Goal: Obtain resource: Download file/media

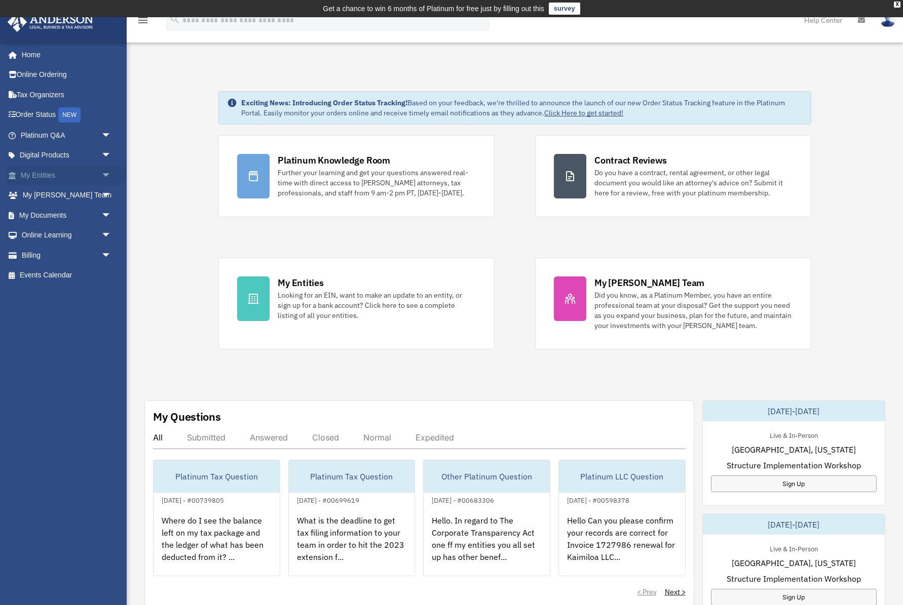
click at [55, 174] on link "My Entities arrow_drop_down" at bounding box center [67, 175] width 120 height 20
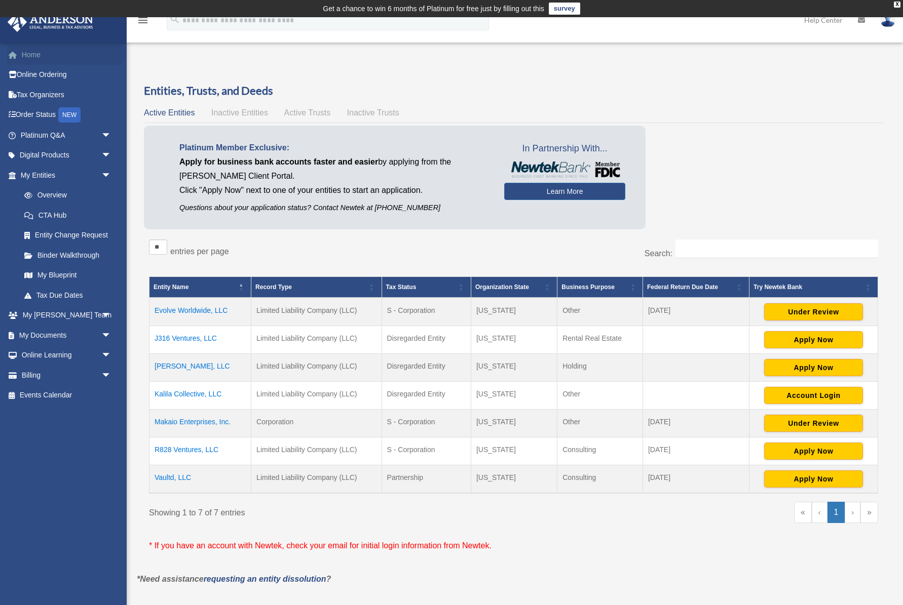
click at [40, 59] on link "Home" at bounding box center [67, 55] width 120 height 20
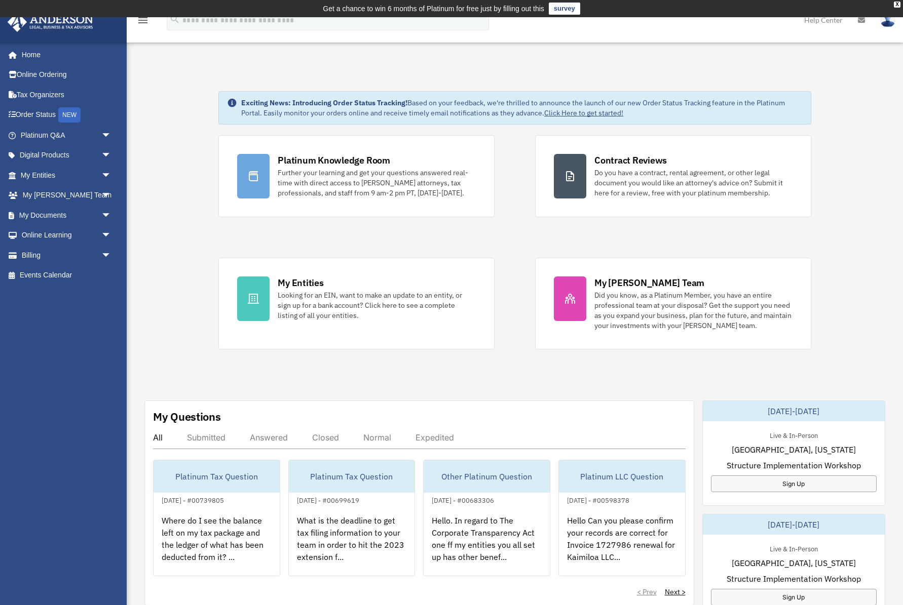
click at [602, 113] on link "Click Here to get started!" at bounding box center [583, 112] width 79 height 9
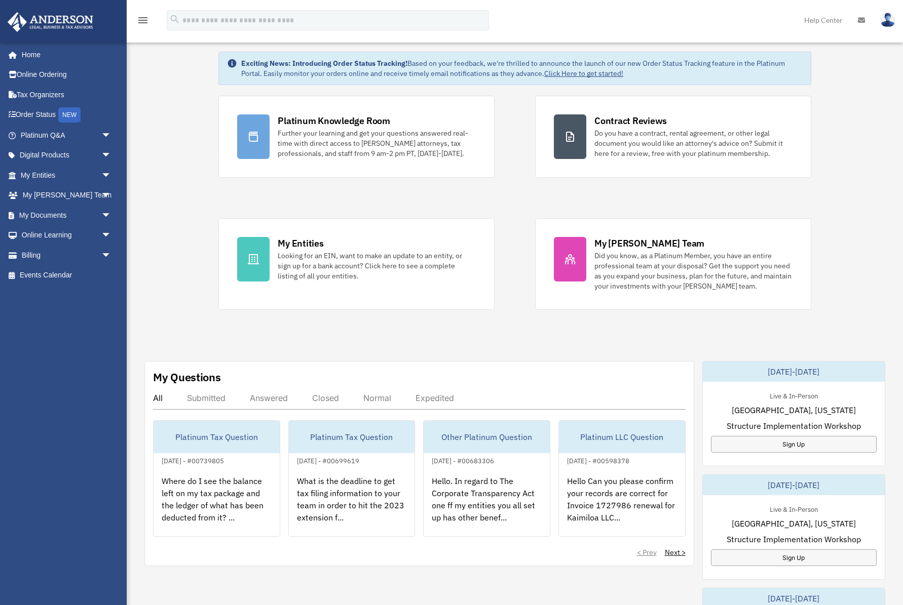
scroll to position [42, 0]
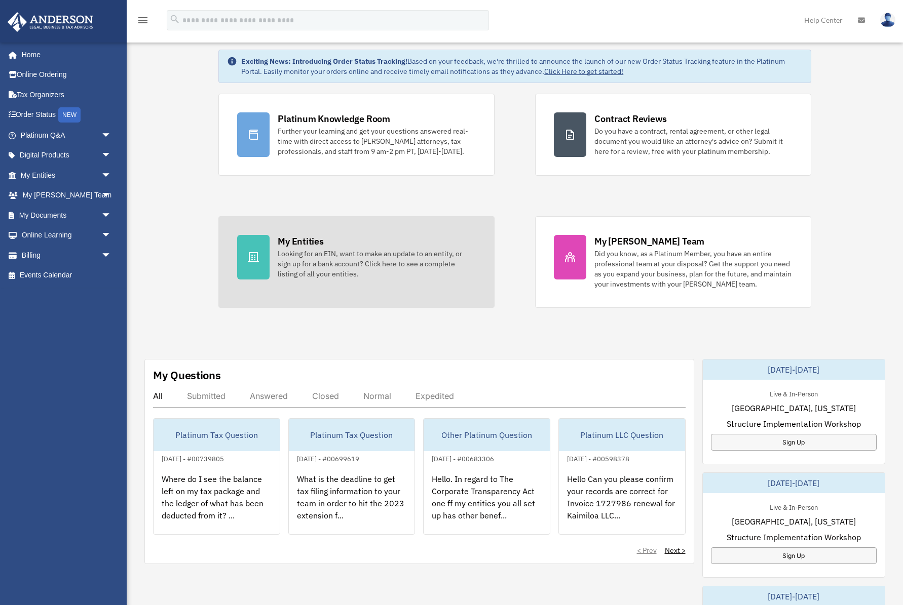
click at [432, 269] on div "Looking for an EIN, want to make an update to an entity, or sign up for a bank …" at bounding box center [377, 264] width 198 height 30
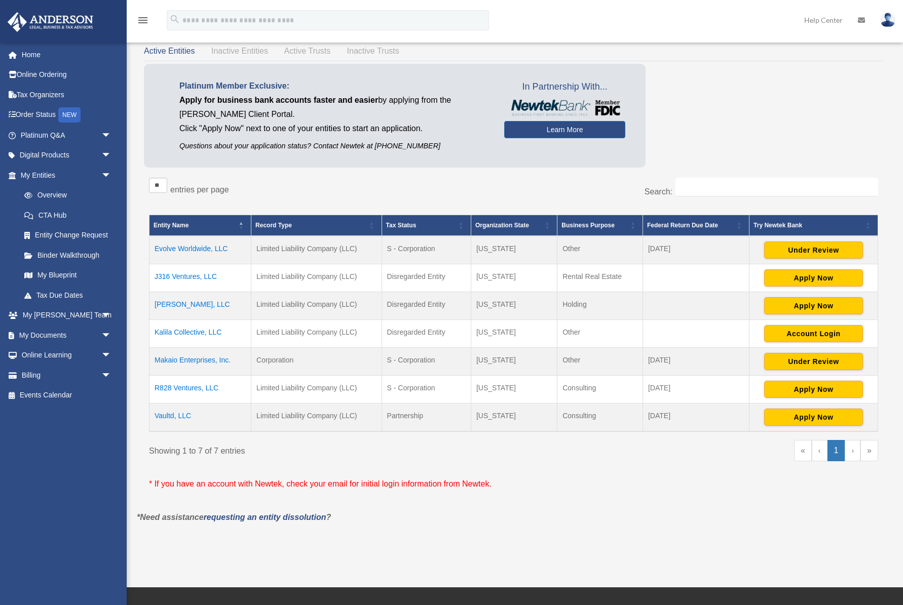
scroll to position [55, 0]
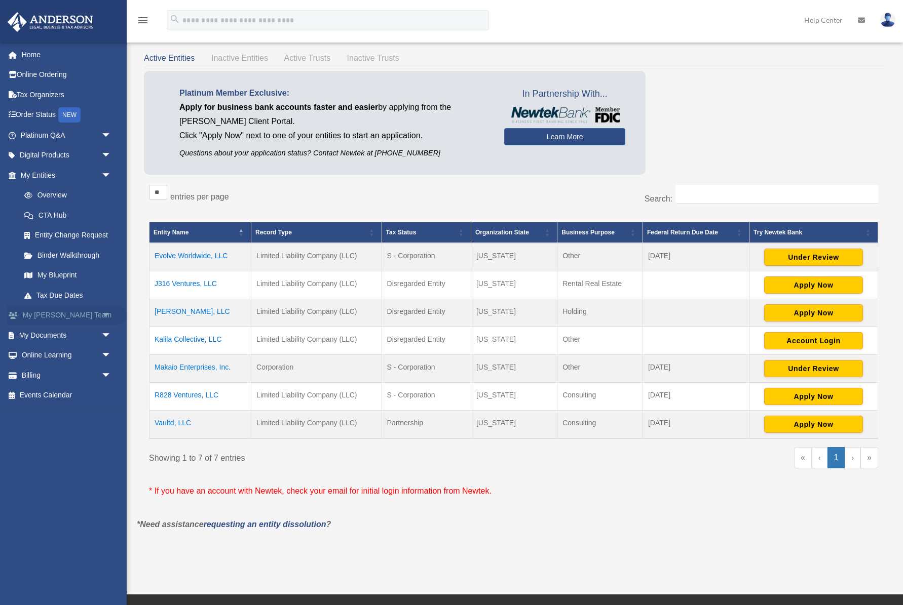
click at [101, 309] on span "arrow_drop_down" at bounding box center [111, 316] width 20 height 21
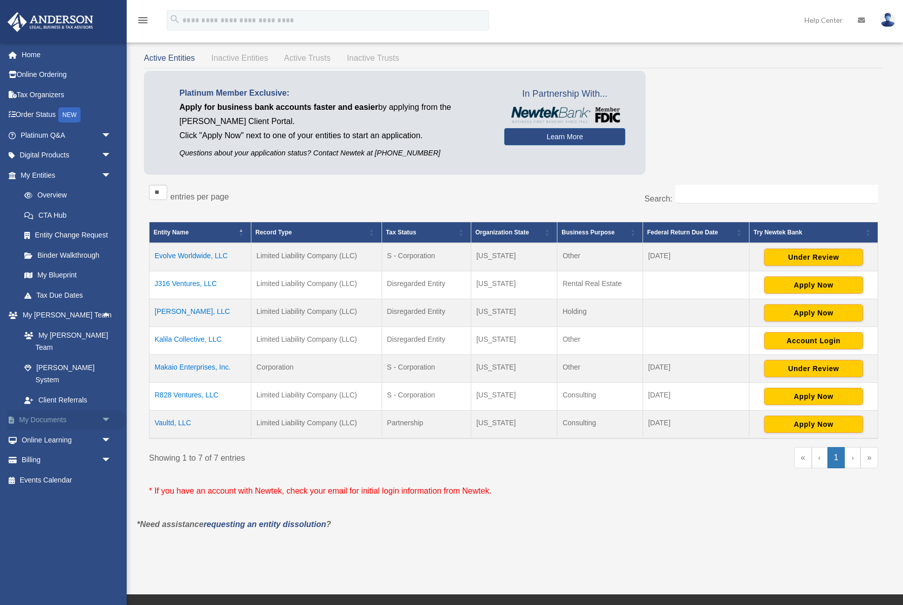
click at [105, 410] on span "arrow_drop_down" at bounding box center [111, 420] width 20 height 21
click at [105, 410] on span "arrow_drop_up" at bounding box center [111, 420] width 20 height 21
click at [47, 192] on link "Overview" at bounding box center [70, 195] width 112 height 20
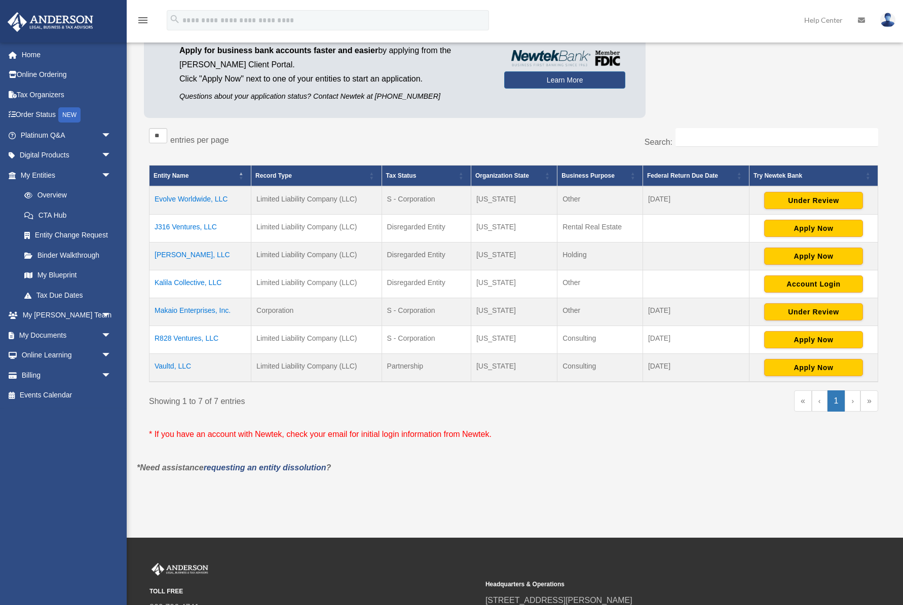
scroll to position [115, 0]
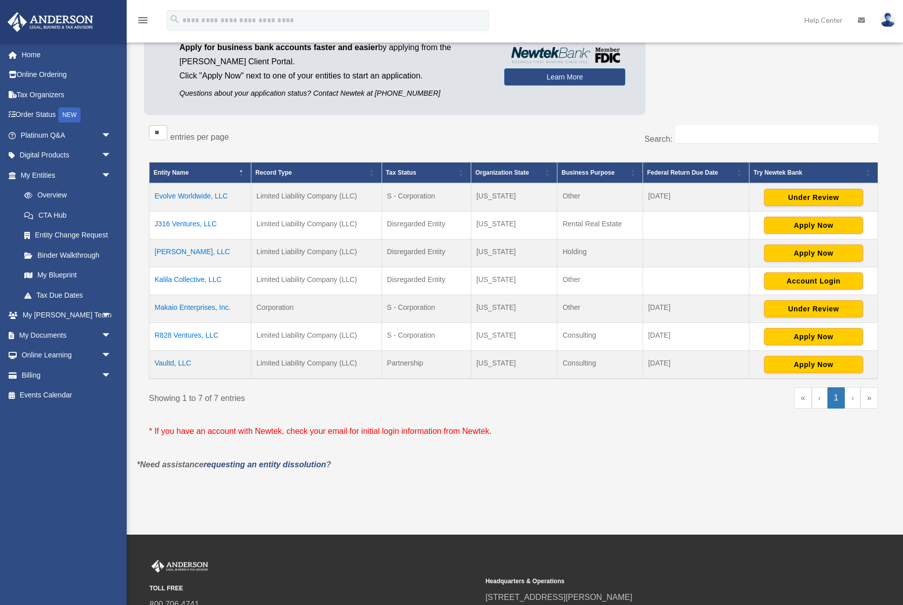
click at [854, 400] on link "›" at bounding box center [853, 398] width 16 height 21
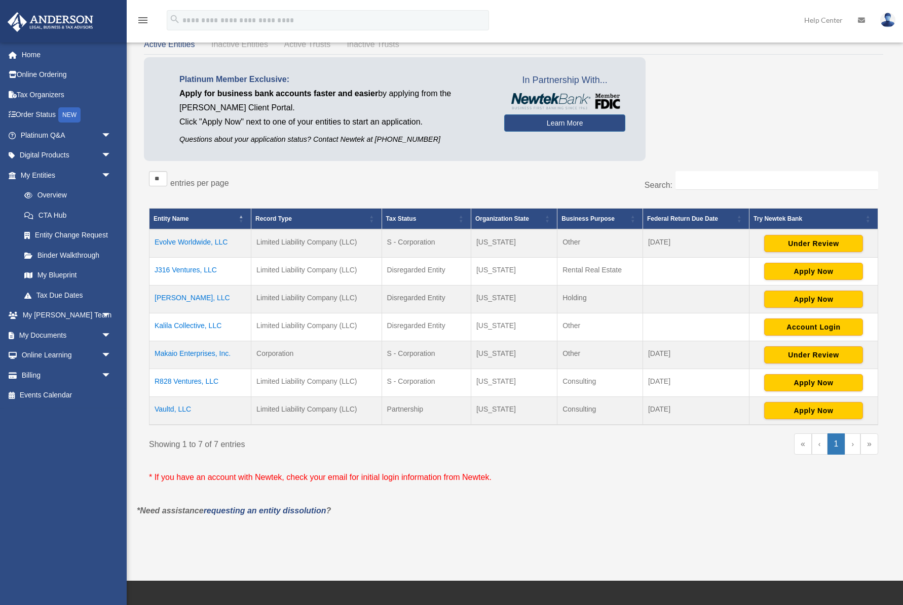
scroll to position [33, 0]
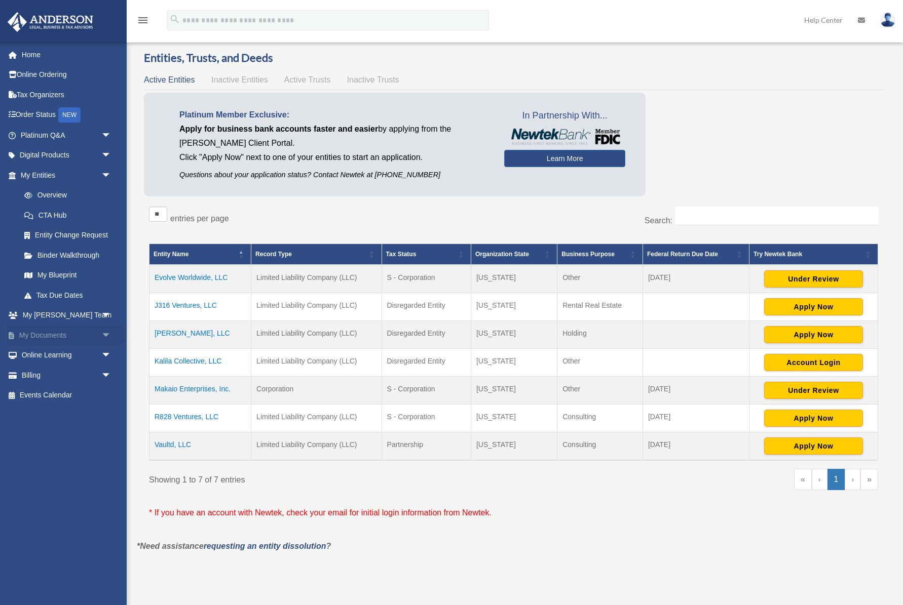
click at [105, 330] on span "arrow_drop_down" at bounding box center [111, 335] width 20 height 21
click at [105, 330] on span "arrow_drop_up" at bounding box center [111, 335] width 20 height 21
click at [69, 273] on link "My Blueprint" at bounding box center [70, 275] width 112 height 20
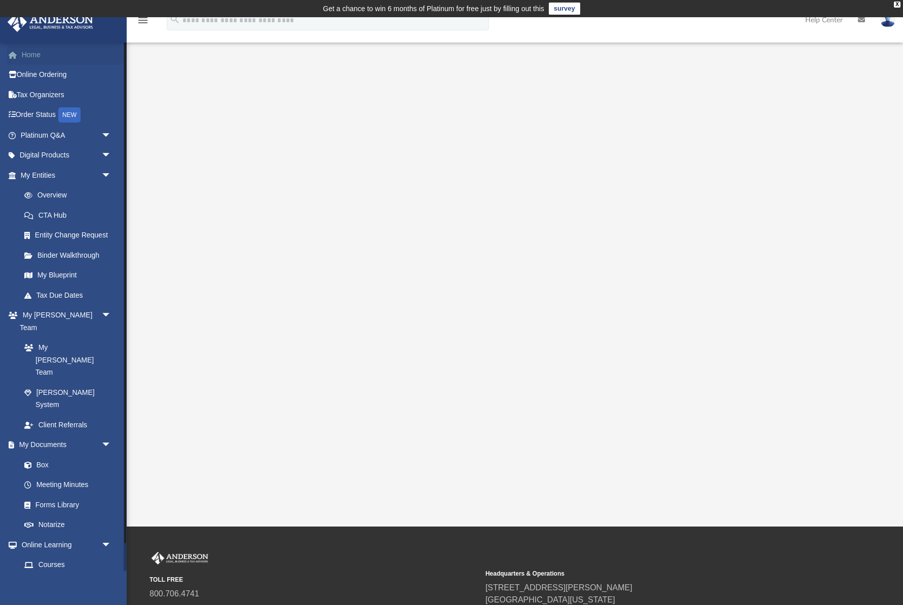
click at [31, 58] on link "Home" at bounding box center [67, 55] width 120 height 20
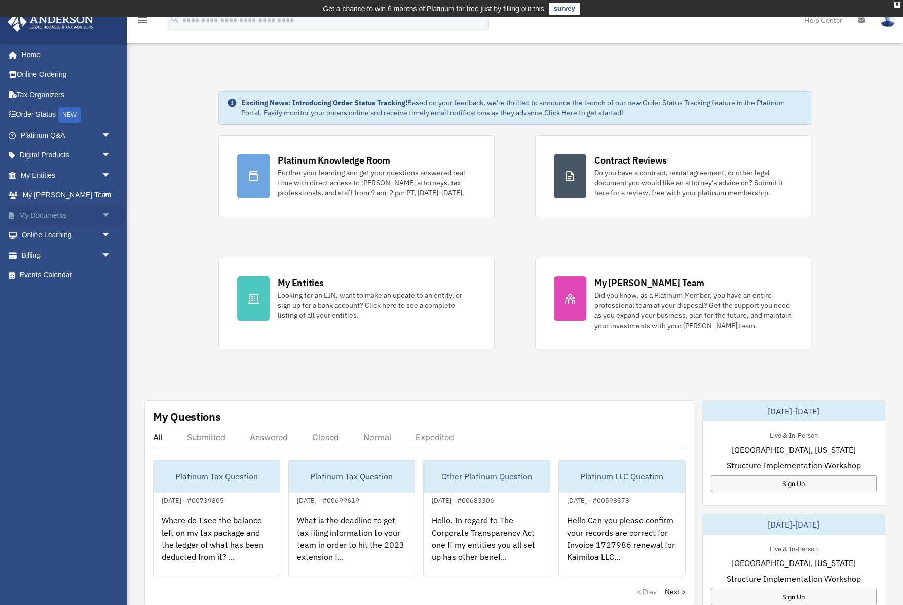
click at [106, 213] on span "arrow_drop_down" at bounding box center [111, 215] width 20 height 21
click at [105, 213] on span "arrow_drop_up" at bounding box center [111, 215] width 20 height 21
click at [82, 213] on link "My Documents arrow_drop_down" at bounding box center [67, 215] width 120 height 20
click at [104, 212] on span "arrow_drop_down" at bounding box center [111, 215] width 20 height 21
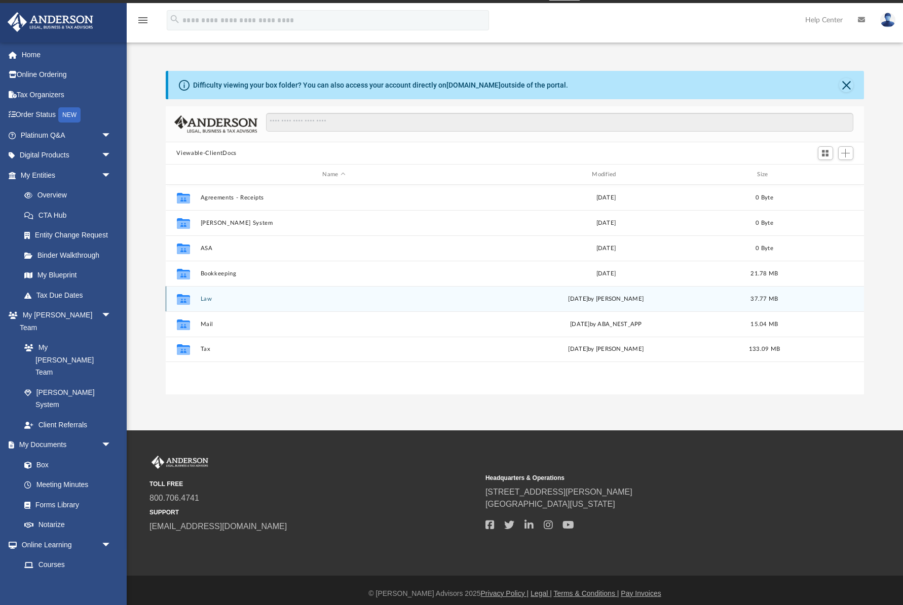
scroll to position [14, 0]
click at [208, 302] on button "Law" at bounding box center [334, 299] width 268 height 7
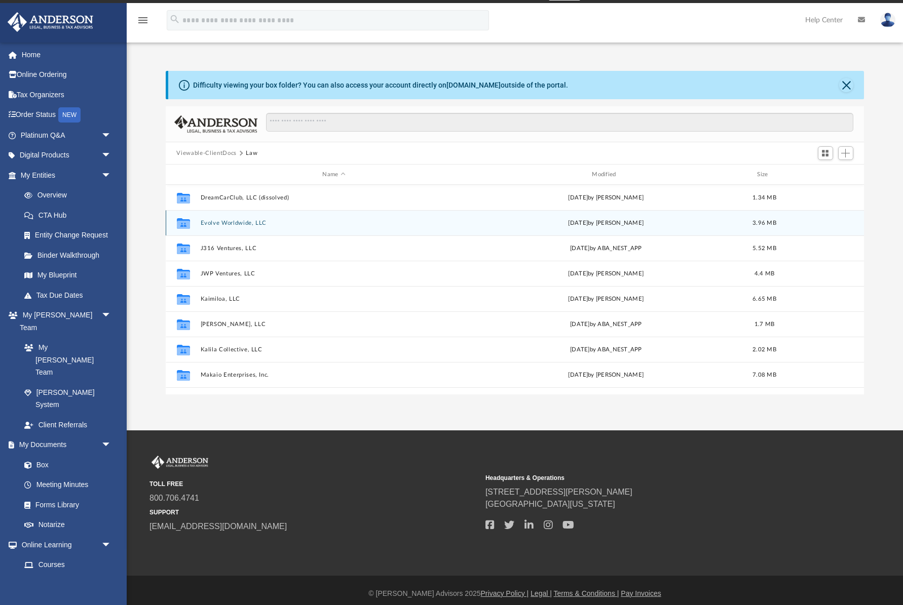
scroll to position [0, 0]
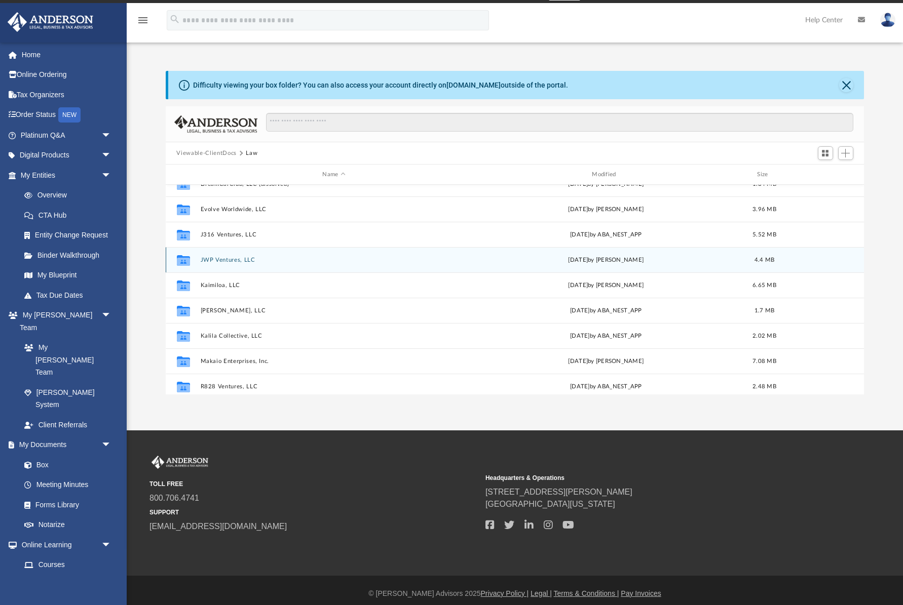
click at [228, 261] on div "Collaborated Folder DreamCarClub, LLC (dissolved) [DATE] by [PERSON_NAME] 1.34 …" at bounding box center [515, 290] width 699 height 210
click at [234, 262] on button "JWP Ventures, LLC" at bounding box center [334, 260] width 268 height 7
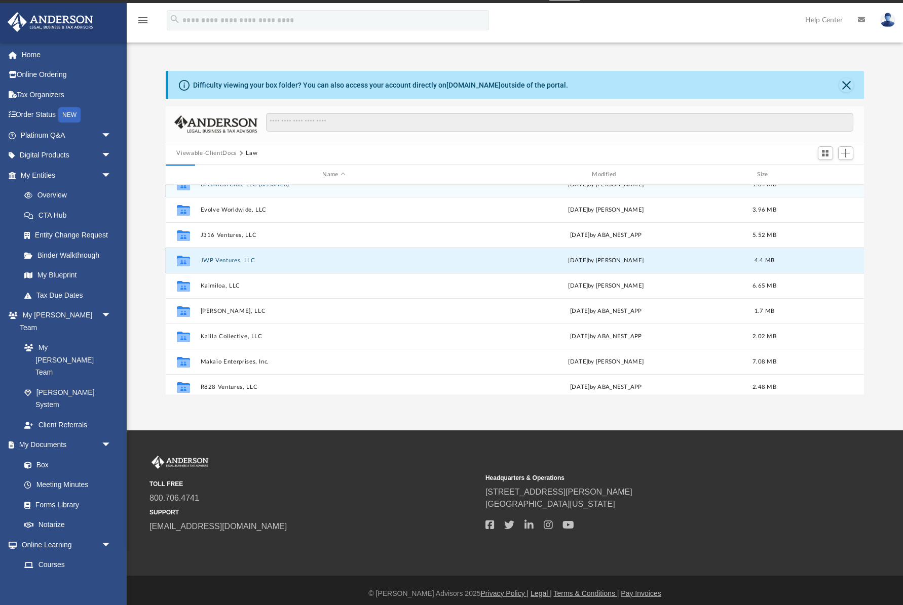
scroll to position [0, 0]
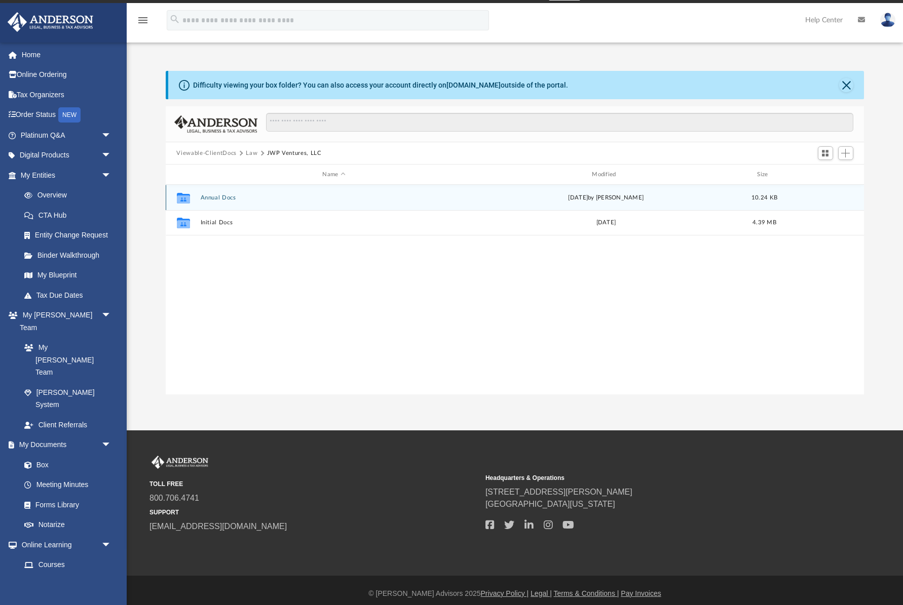
click at [223, 199] on button "Annual Docs" at bounding box center [334, 198] width 268 height 7
click at [223, 199] on button "JWP Ventures, LLC - Filed WY Annual Report 2025.pdf" at bounding box center [334, 197] width 268 height 7
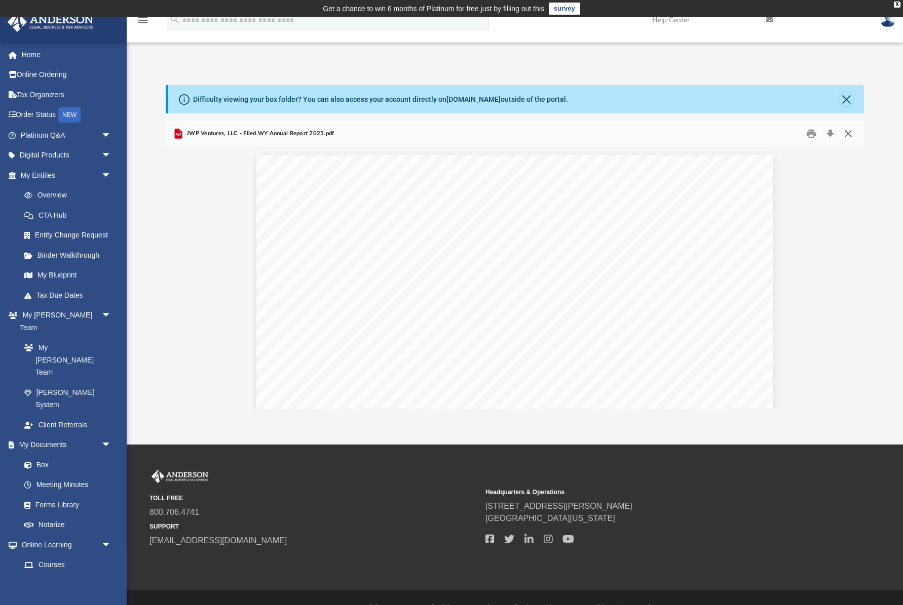
click at [851, 133] on button "Close" at bounding box center [848, 134] width 18 height 16
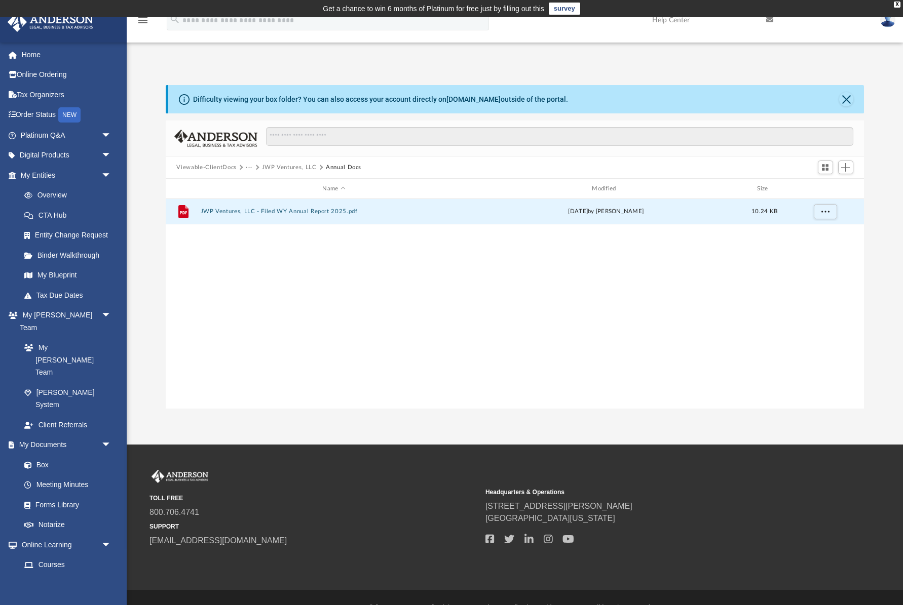
click at [211, 168] on button "Viewable-ClientDocs" at bounding box center [206, 167] width 60 height 9
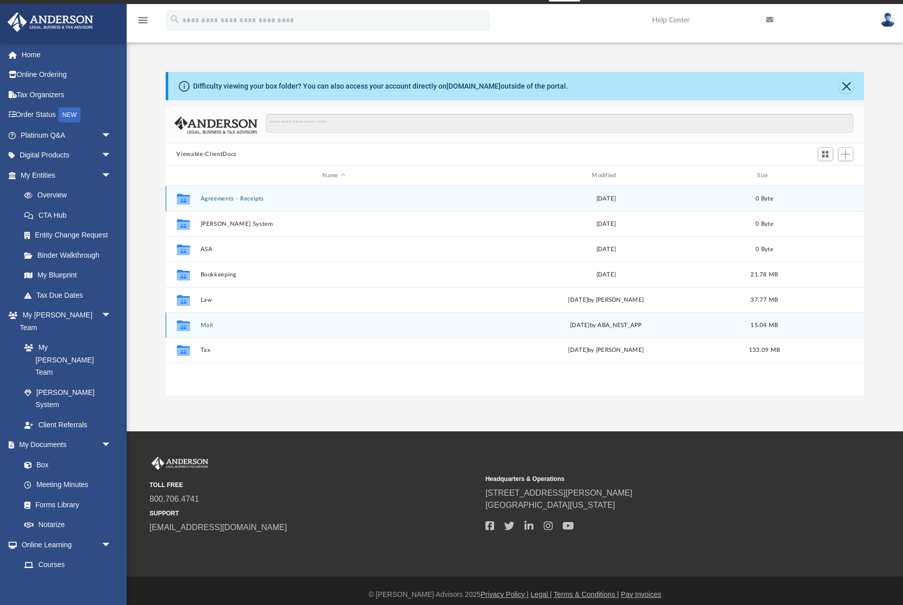
scroll to position [8, 0]
